Goal: Find contact information: Find contact information

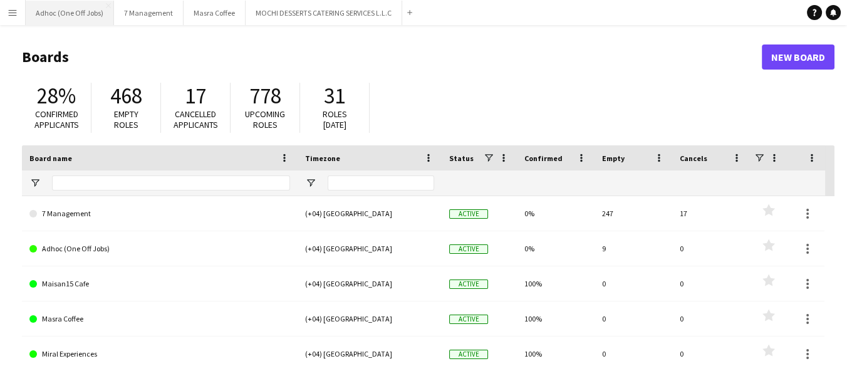
click at [27, 11] on button "Adhoc (One Off Jobs) Close" at bounding box center [70, 13] width 88 height 24
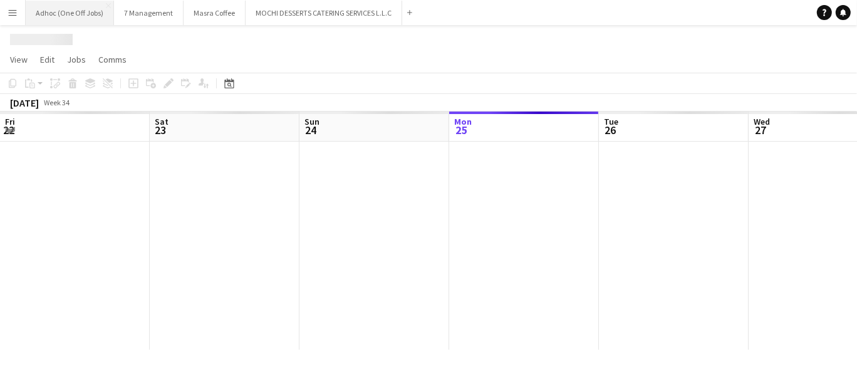
scroll to position [0, 299]
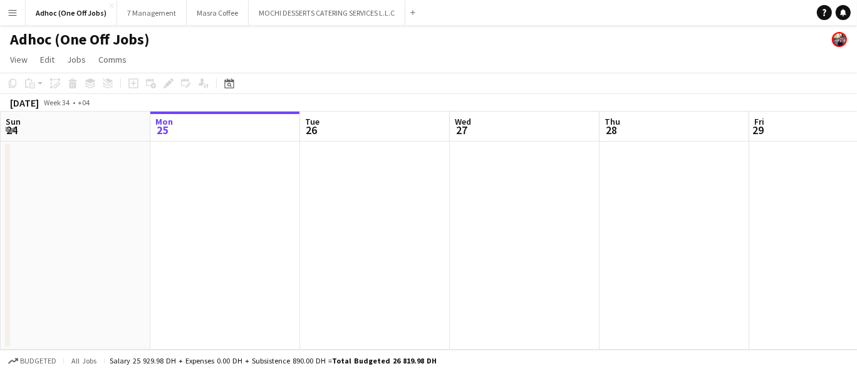
click at [19, 16] on button "Menu" at bounding box center [12, 12] width 25 height 25
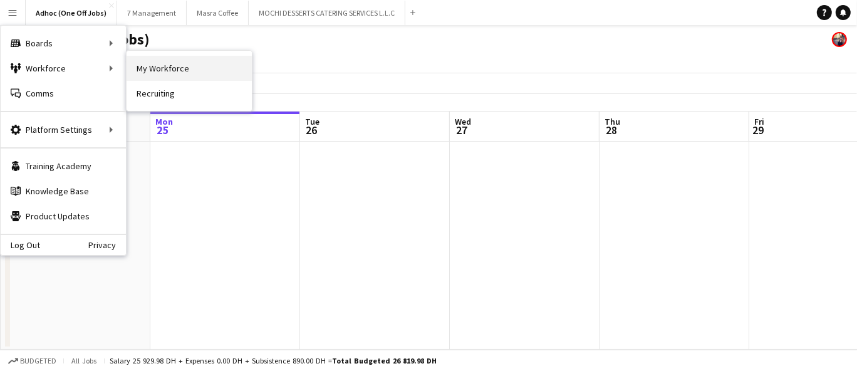
click at [135, 71] on link "My Workforce" at bounding box center [189, 68] width 125 height 25
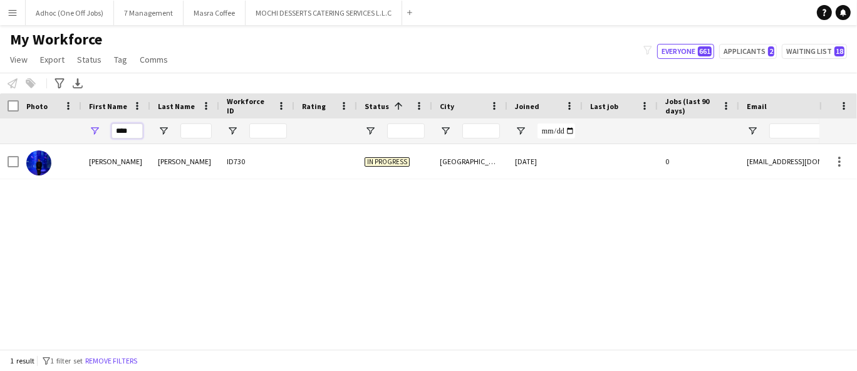
click at [133, 133] on input "****" at bounding box center [127, 130] width 31 height 15
type input "*"
type input "******"
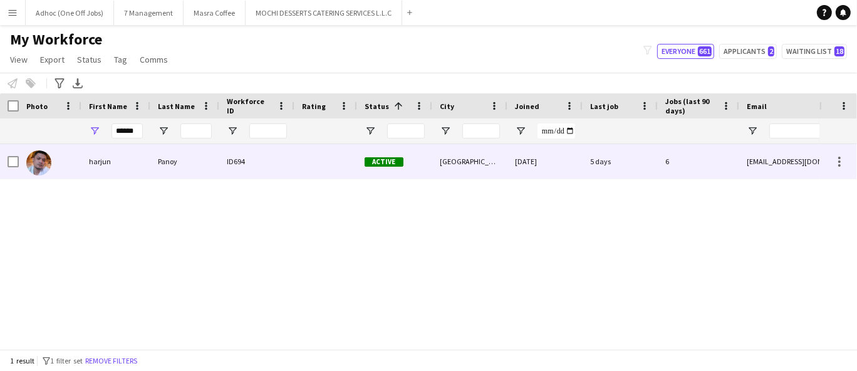
click at [206, 167] on div "Panoy" at bounding box center [184, 161] width 69 height 34
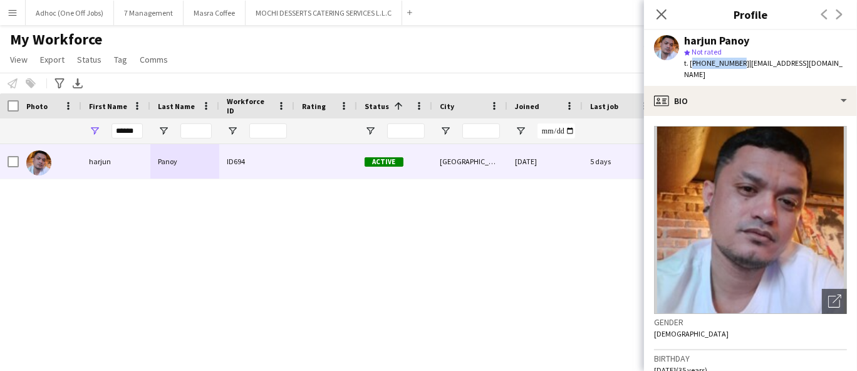
drag, startPoint x: 736, startPoint y: 63, endPoint x: 690, endPoint y: 62, distance: 45.8
click at [690, 62] on span "t. [PHONE_NUMBER]" at bounding box center [716, 62] width 65 height 9
copy span "[PHONE_NUMBER]"
click at [723, 57] on div "star Not rated" at bounding box center [765, 51] width 163 height 11
click at [725, 64] on span "t. [PHONE_NUMBER]" at bounding box center [716, 62] width 65 height 9
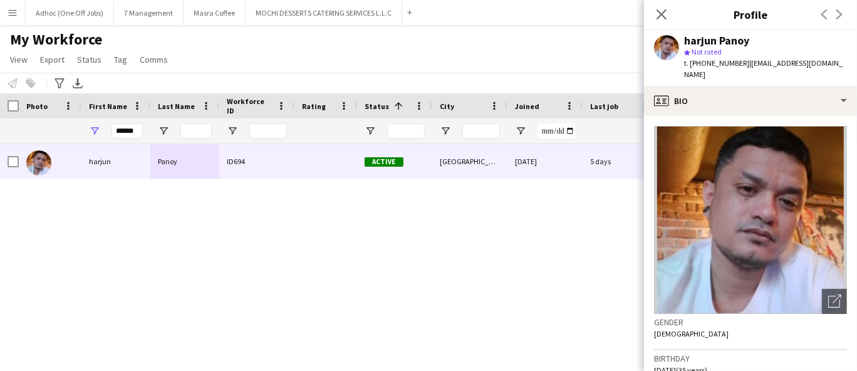
click at [725, 64] on span "t. [PHONE_NUMBER]" at bounding box center [716, 62] width 65 height 9
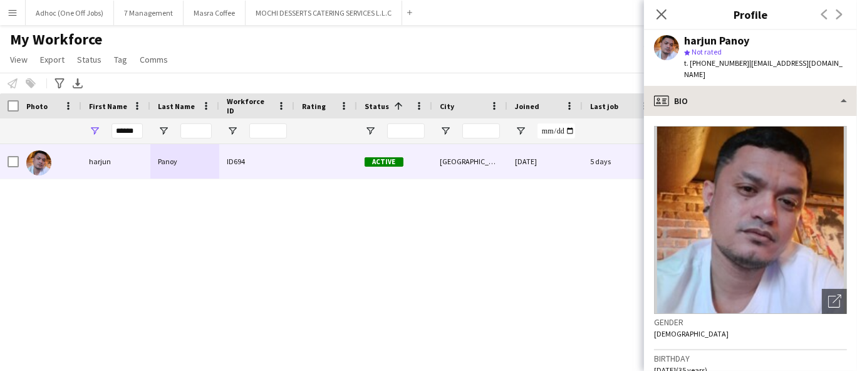
copy span "971563594237"
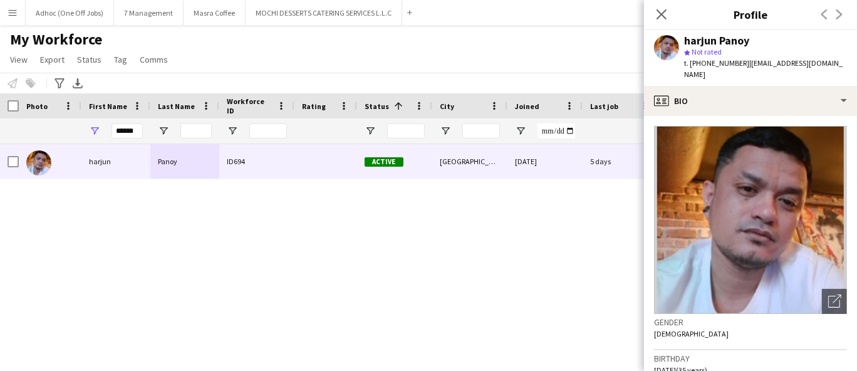
click at [516, 254] on div "harjun Panoy ID694 Active [GEOGRAPHIC_DATA] [DATE] 5 days 6 [EMAIL_ADDRESS][DOM…" at bounding box center [409, 241] width 819 height 195
